Goal: Find specific page/section: Find specific page/section

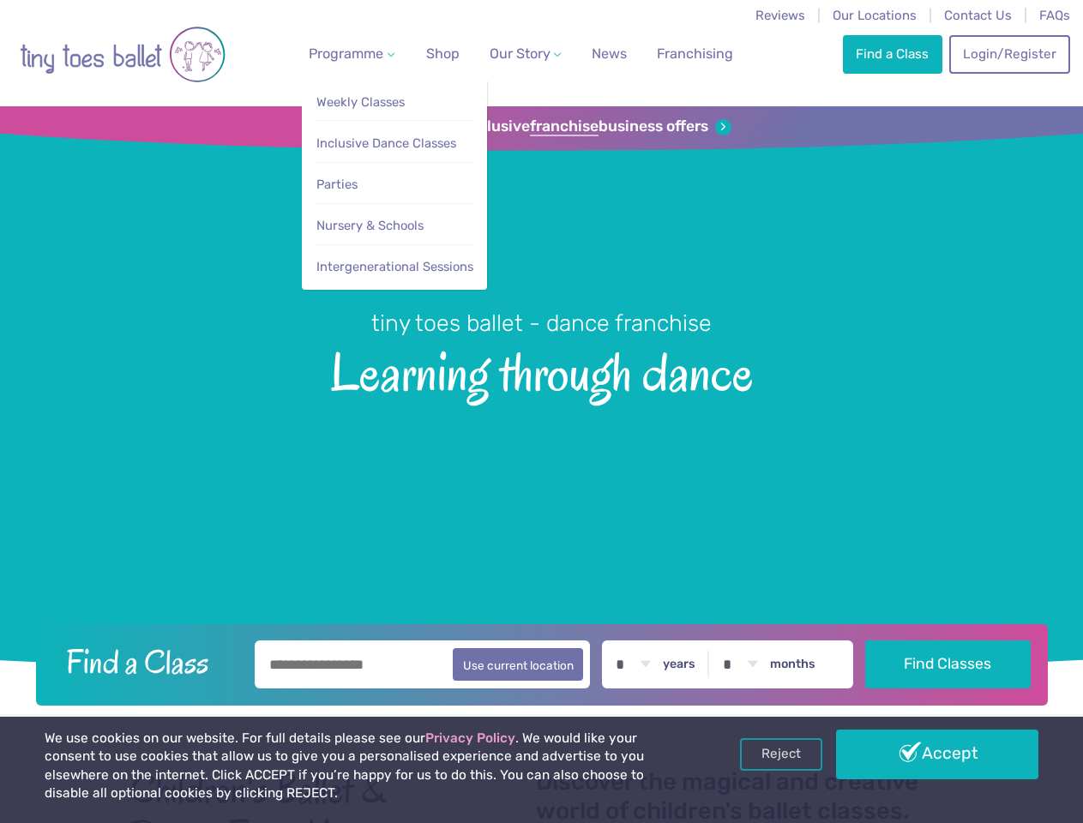
click at [348, 53] on span "Programme" at bounding box center [346, 53] width 75 height 16
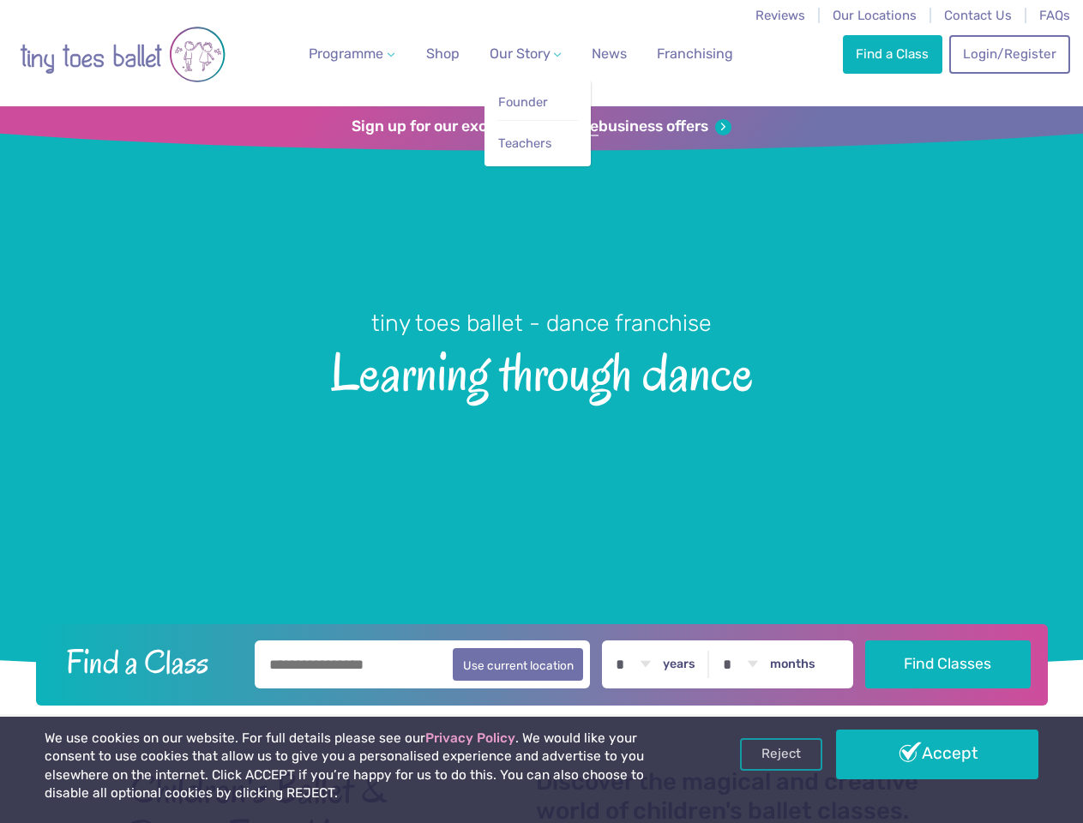
click at [510, 53] on span "Our Story" at bounding box center [519, 53] width 61 height 16
click at [541, 127] on li "Teachers" at bounding box center [537, 139] width 81 height 39
click at [541, 662] on button "Use current location" at bounding box center [518, 664] width 131 height 33
type input "**********"
click at [781, 754] on link "Reject" at bounding box center [781, 754] width 82 height 33
